Goal: Task Accomplishment & Management: Use online tool/utility

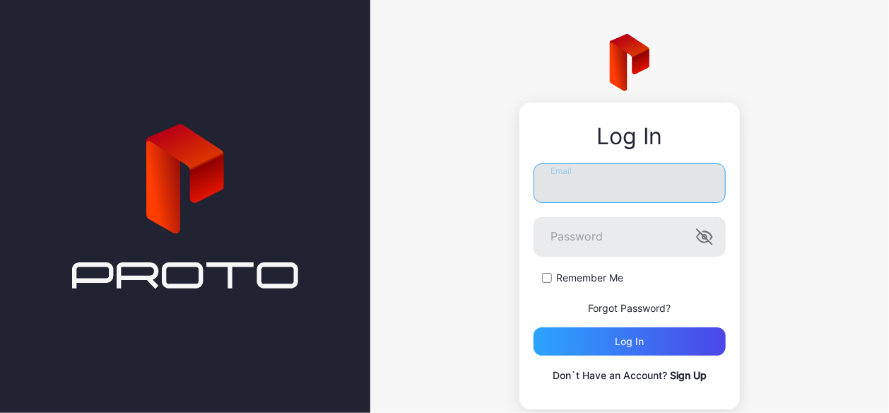
click at [581, 181] on input "Email" at bounding box center [629, 183] width 192 height 40
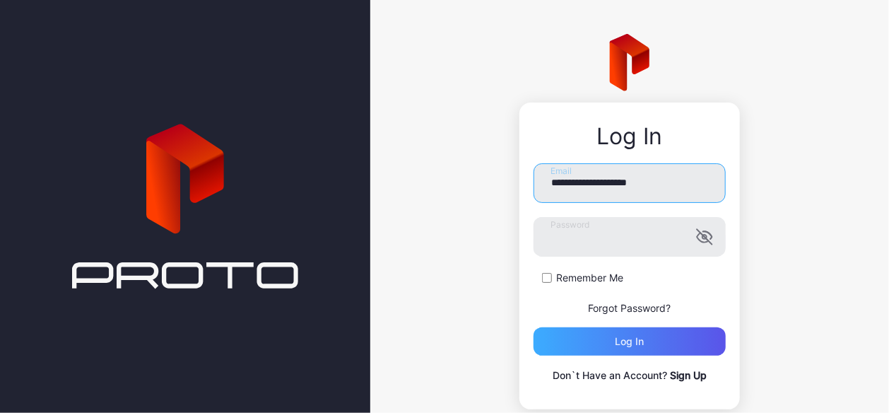
type input "**********"
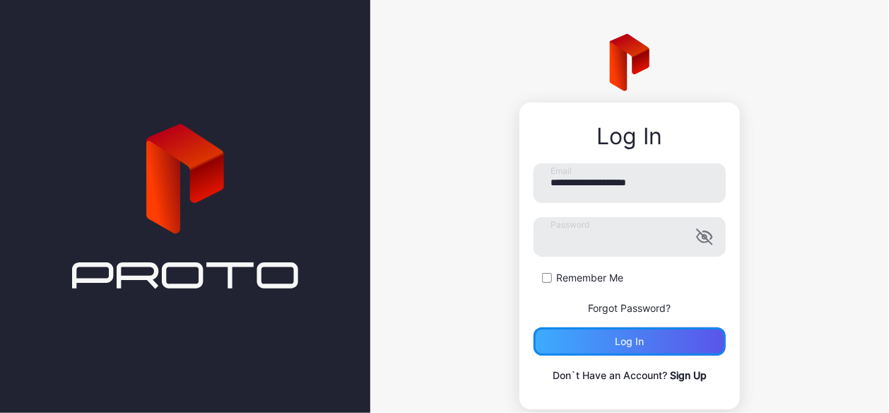
click at [618, 338] on div "Log in" at bounding box center [629, 341] width 29 height 11
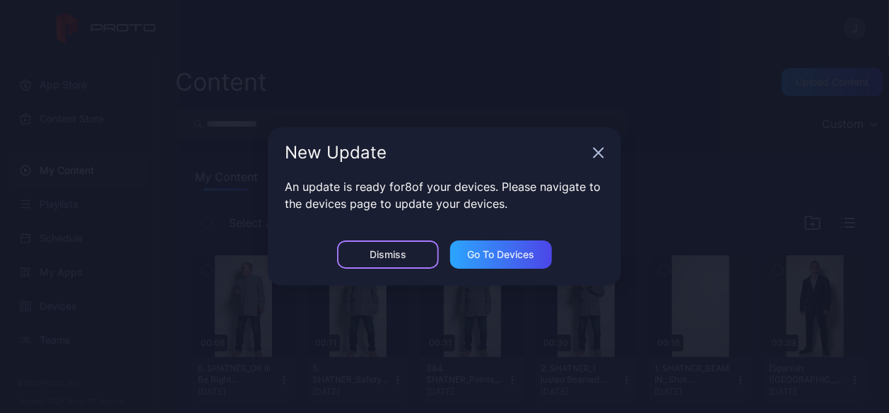
click at [399, 249] on div "Dismiss" at bounding box center [387, 254] width 37 height 11
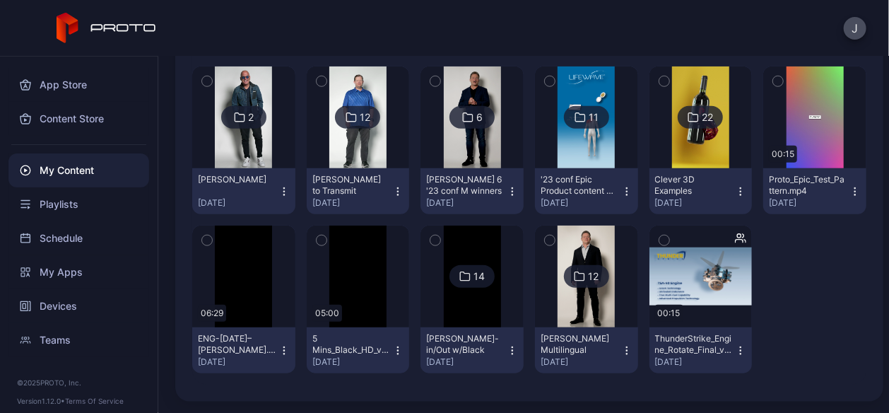
scroll to position [556, 0]
click at [574, 126] on icon at bounding box center [579, 117] width 11 height 17
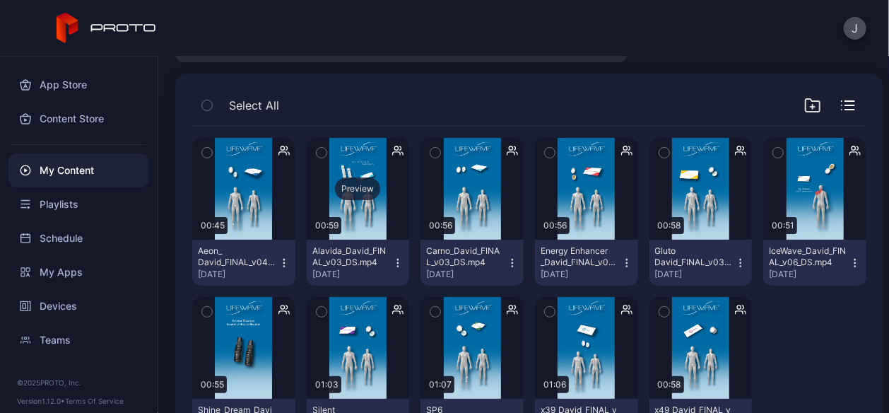
scroll to position [85, 0]
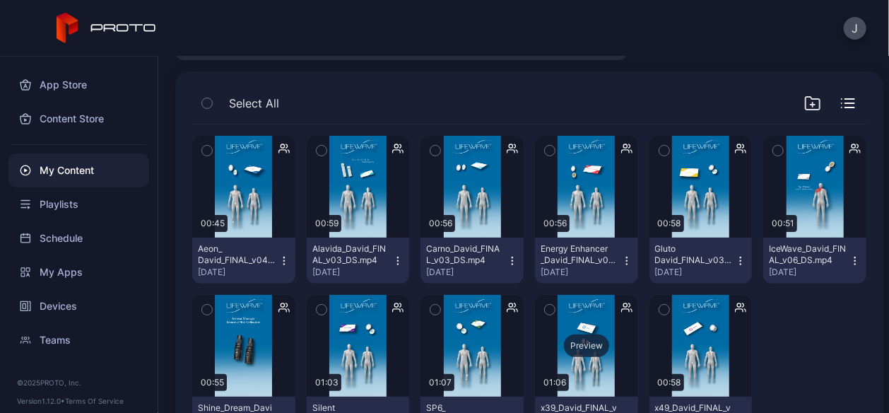
click at [638, 333] on div "Preview" at bounding box center [586, 346] width 103 height 102
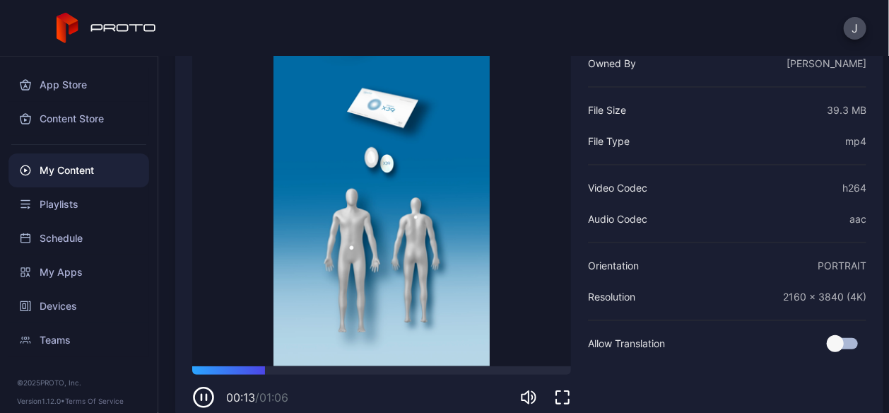
scroll to position [150, 0]
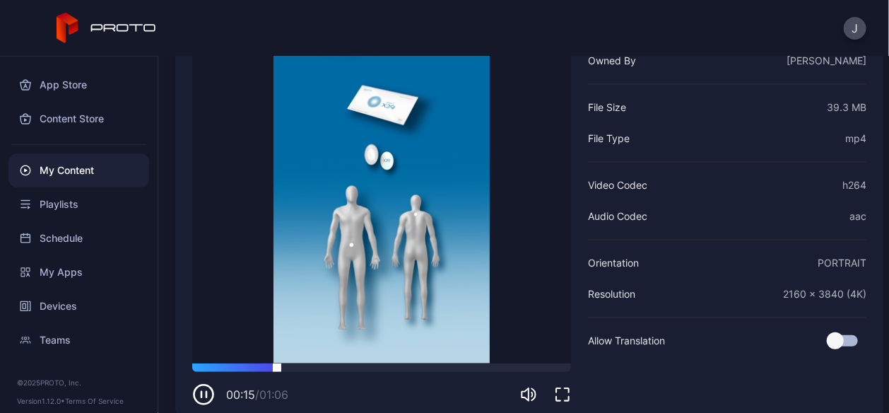
click at [481, 367] on div at bounding box center [381, 367] width 379 height 8
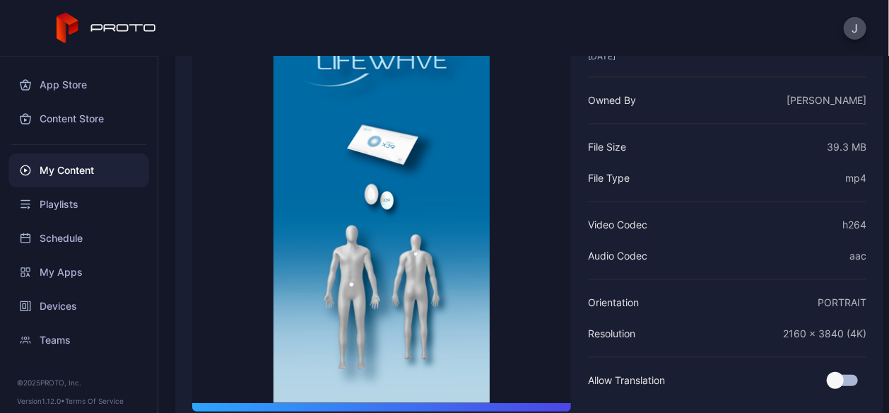
scroll to position [0, 0]
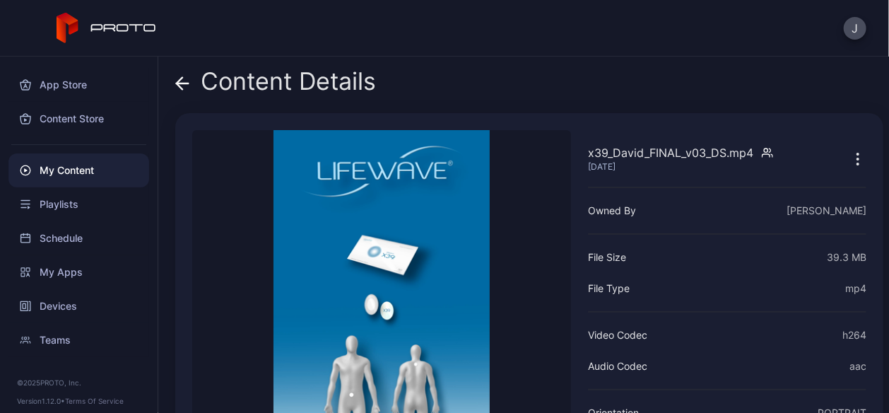
click at [849, 156] on icon "button" at bounding box center [857, 158] width 17 height 17
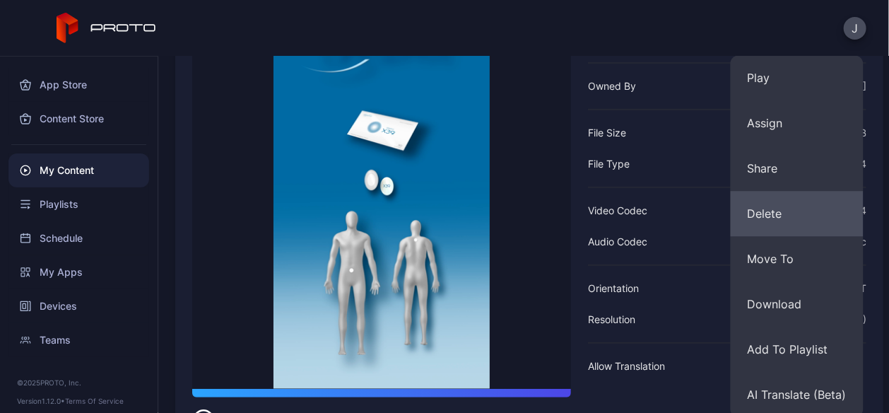
scroll to position [127, 0]
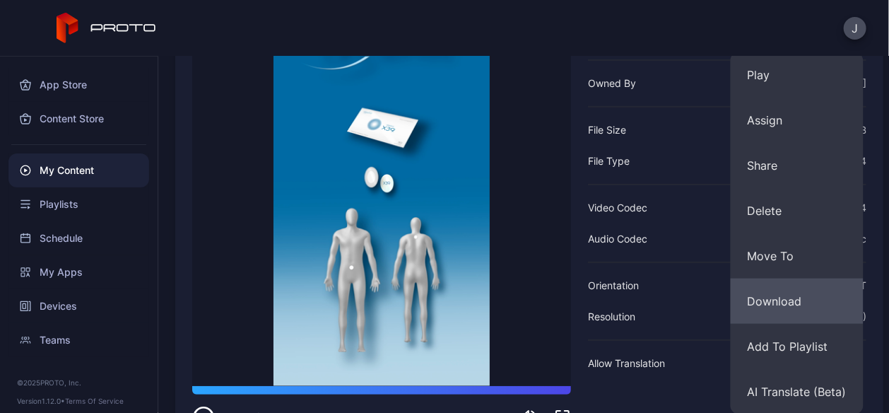
click at [773, 301] on button "Download" at bounding box center [796, 300] width 133 height 45
